Goal: Task Accomplishment & Management: Complete application form

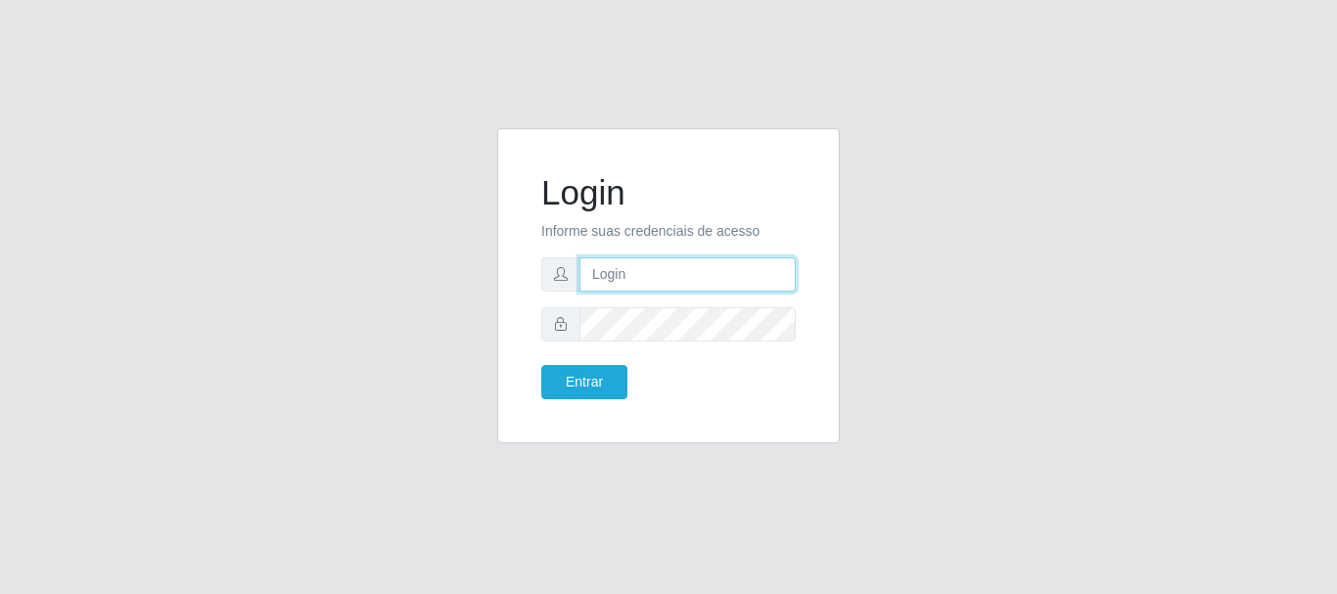
click at [655, 266] on input "text" at bounding box center [687, 274] width 216 height 34
type input "[EMAIL_ADDRESS][DOMAIN_NAME]"
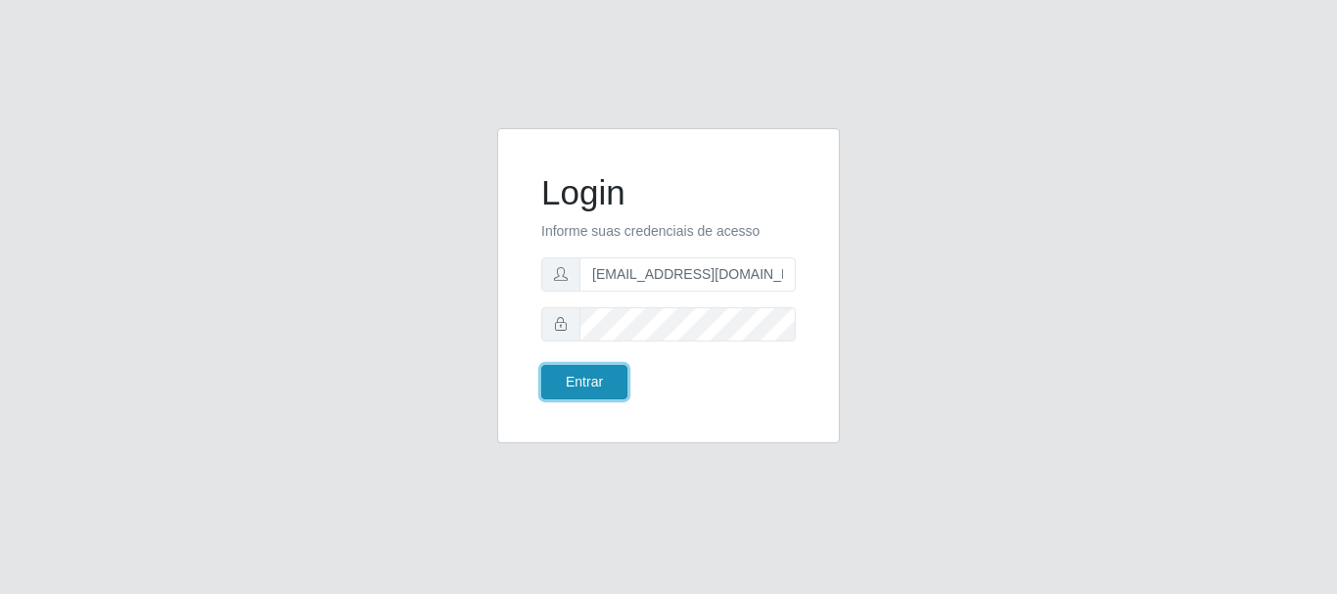
click at [598, 389] on button "Entrar" at bounding box center [584, 382] width 86 height 34
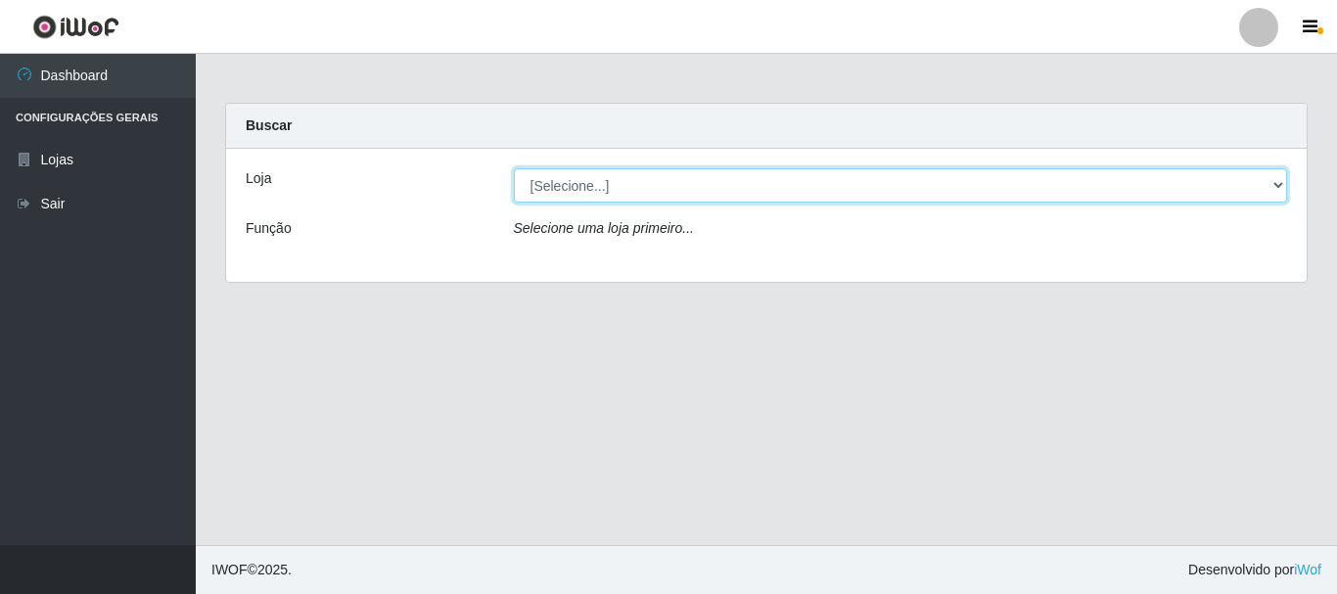
click at [514, 168] on select "[Selecione...] Super Show - [PERSON_NAME]" at bounding box center [901, 185] width 774 height 34
select select "120"
click option "Super Show - [PERSON_NAME]" at bounding box center [0, 0] width 0 height 0
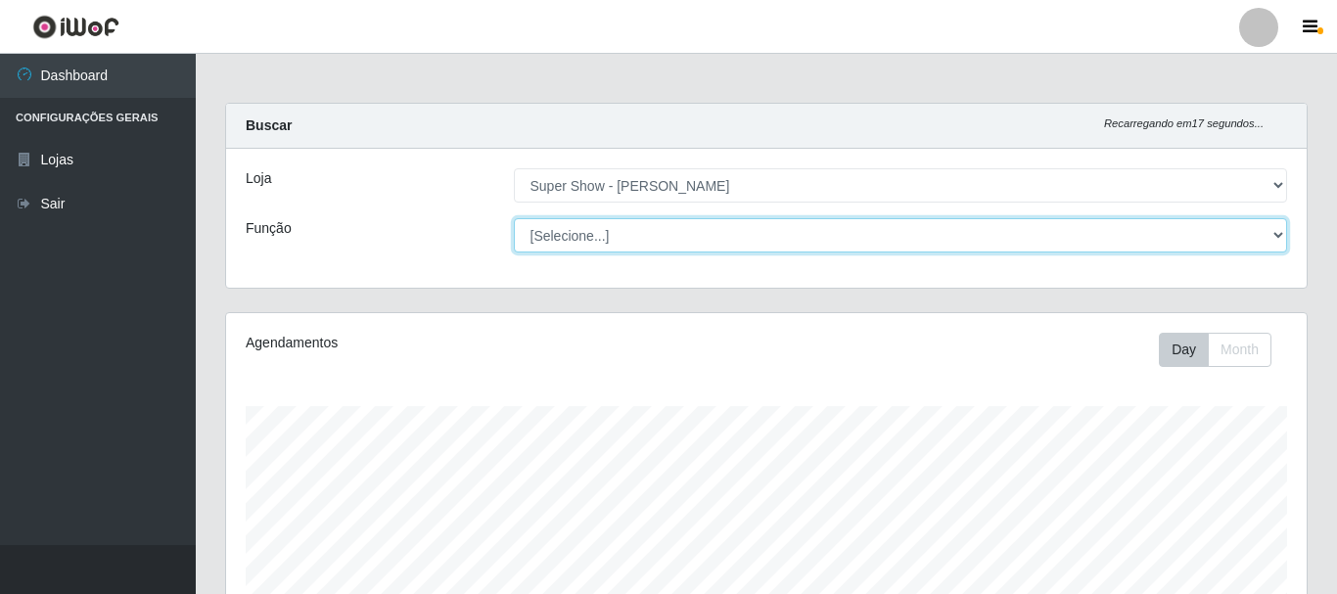
click at [514, 218] on select "[Selecione...] ASG Auxiliar de Estacionamento Balconista Embalador Embalador + …" at bounding box center [901, 235] width 774 height 34
select select "16"
click option "ASG" at bounding box center [0, 0] width 0 height 0
click at [514, 218] on select "[Selecione...] ASG Auxiliar de Estacionamento Balconista Embalador Embalador + …" at bounding box center [901, 235] width 774 height 34
click at [668, 236] on select "[Selecione...] ASG Auxiliar de Estacionamento Balconista Embalador Embalador + …" at bounding box center [901, 235] width 774 height 34
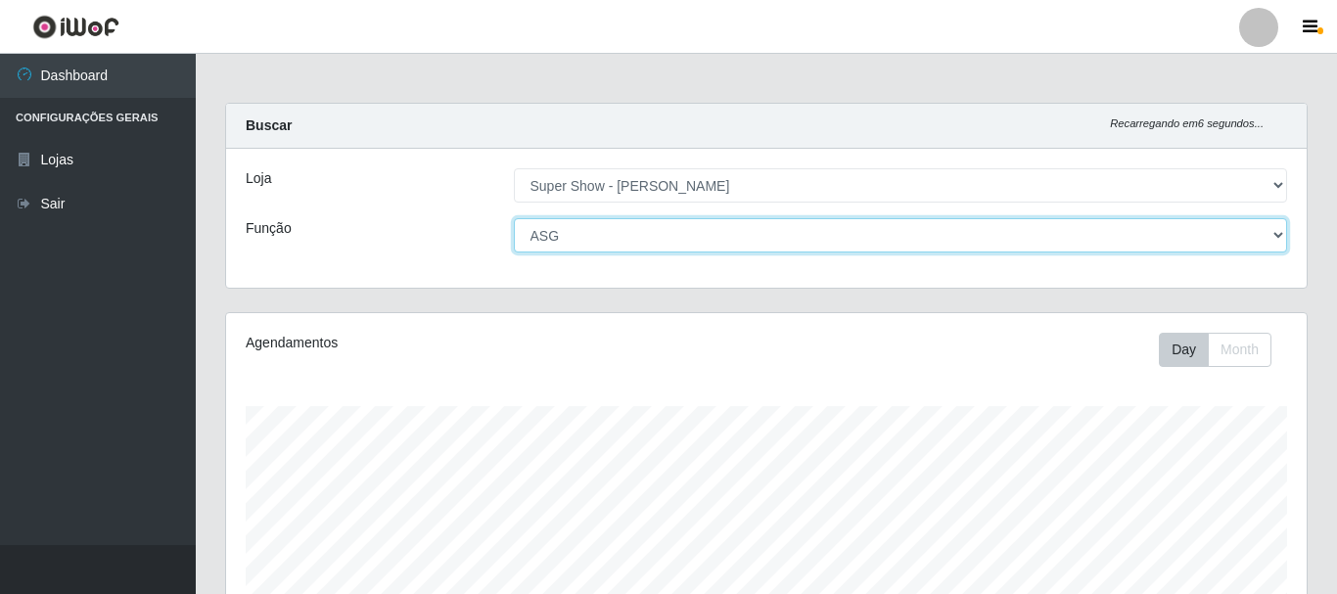
click at [514, 218] on select "[Selecione...] ASG Auxiliar de Estacionamento Balconista Embalador Embalador + …" at bounding box center [901, 235] width 774 height 34
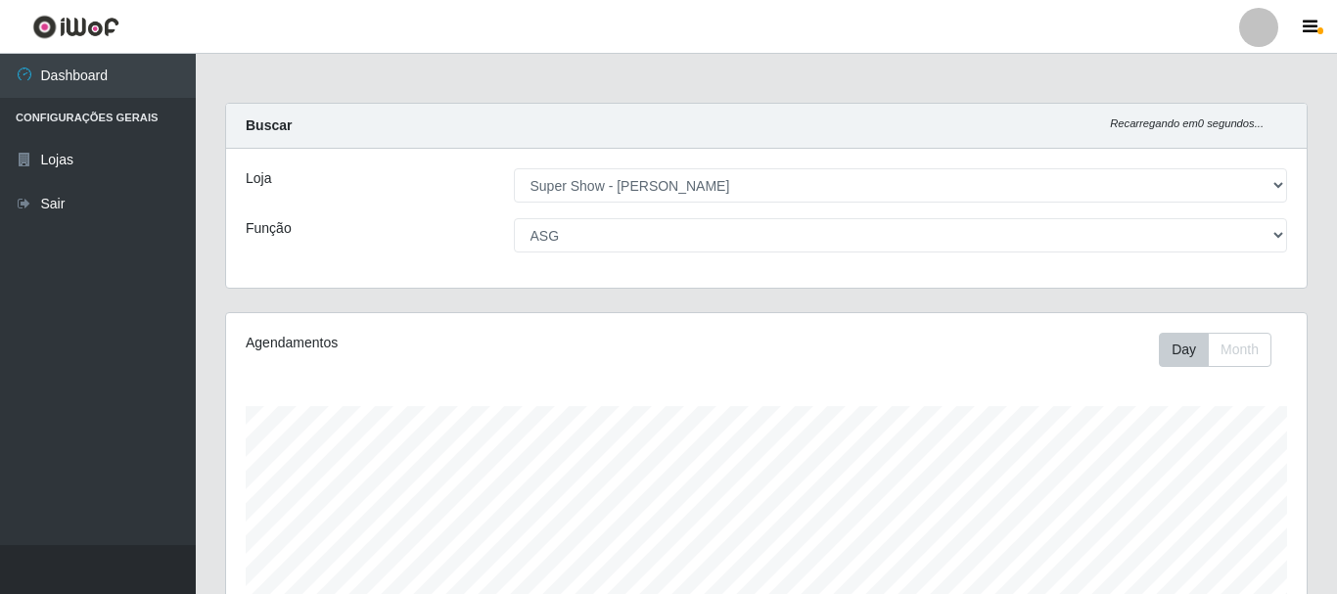
drag, startPoint x: 673, startPoint y: 234, endPoint x: 392, endPoint y: 206, distance: 282.3
click at [392, 206] on div "Loja [Selecione...] Super Show - Abel Cabral Função [Selecione...] ASG Auxiliar…" at bounding box center [766, 218] width 1080 height 139
